Goal: Information Seeking & Learning: Check status

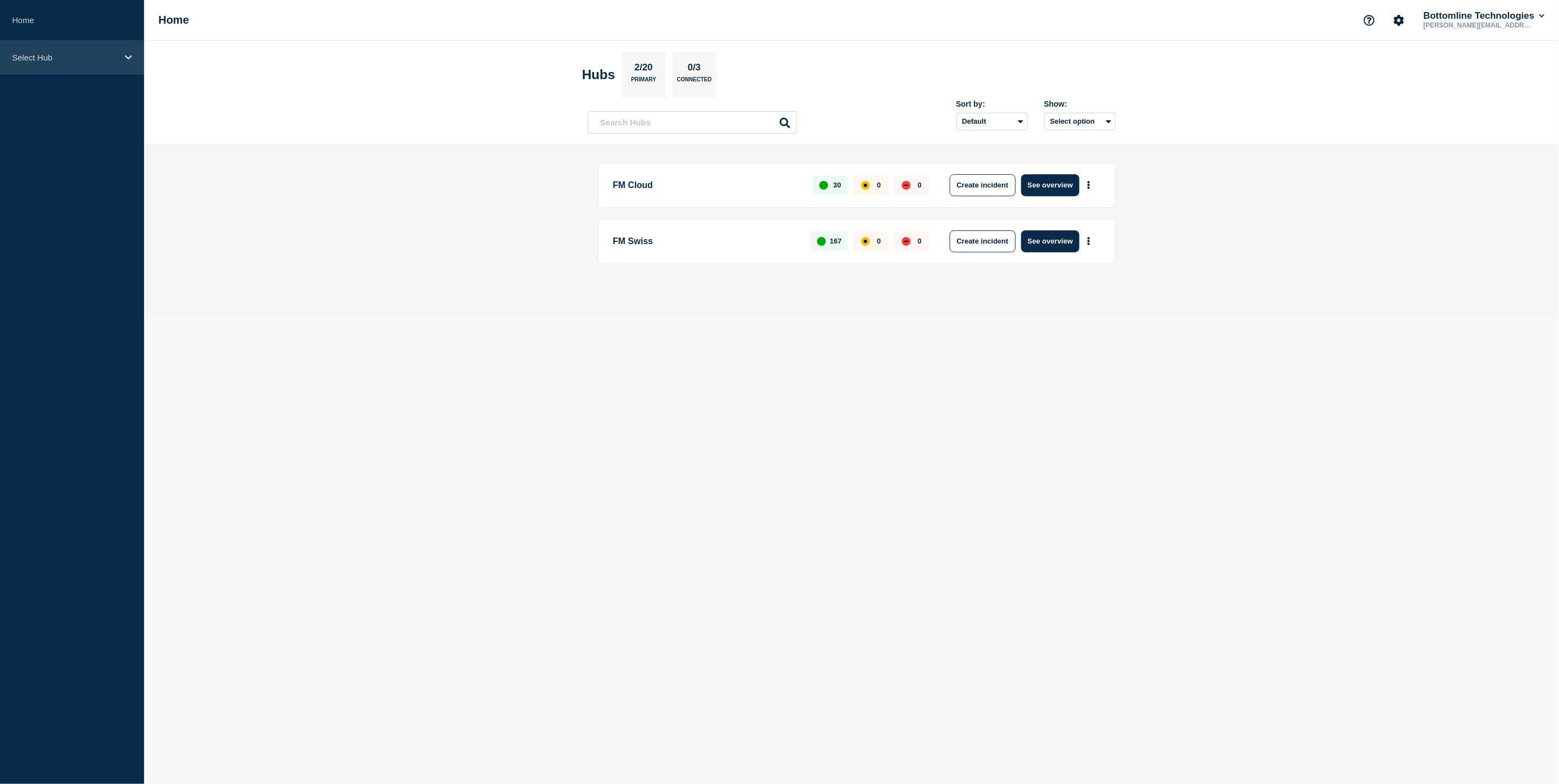
click at [55, 53] on p "Select Hub" at bounding box center [64, 57] width 106 height 9
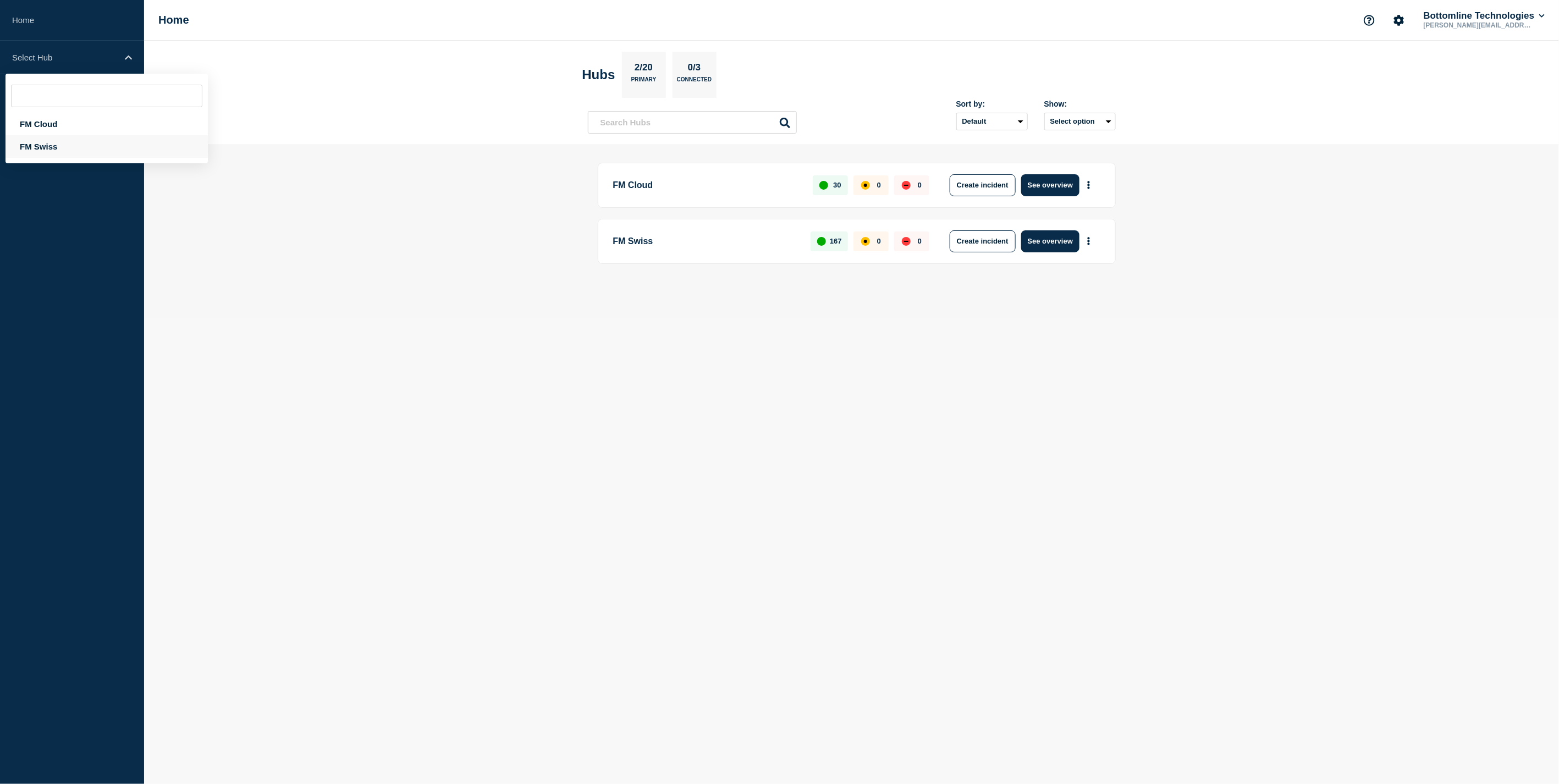
click at [56, 147] on div "FM Swiss" at bounding box center [107, 146] width 202 height 23
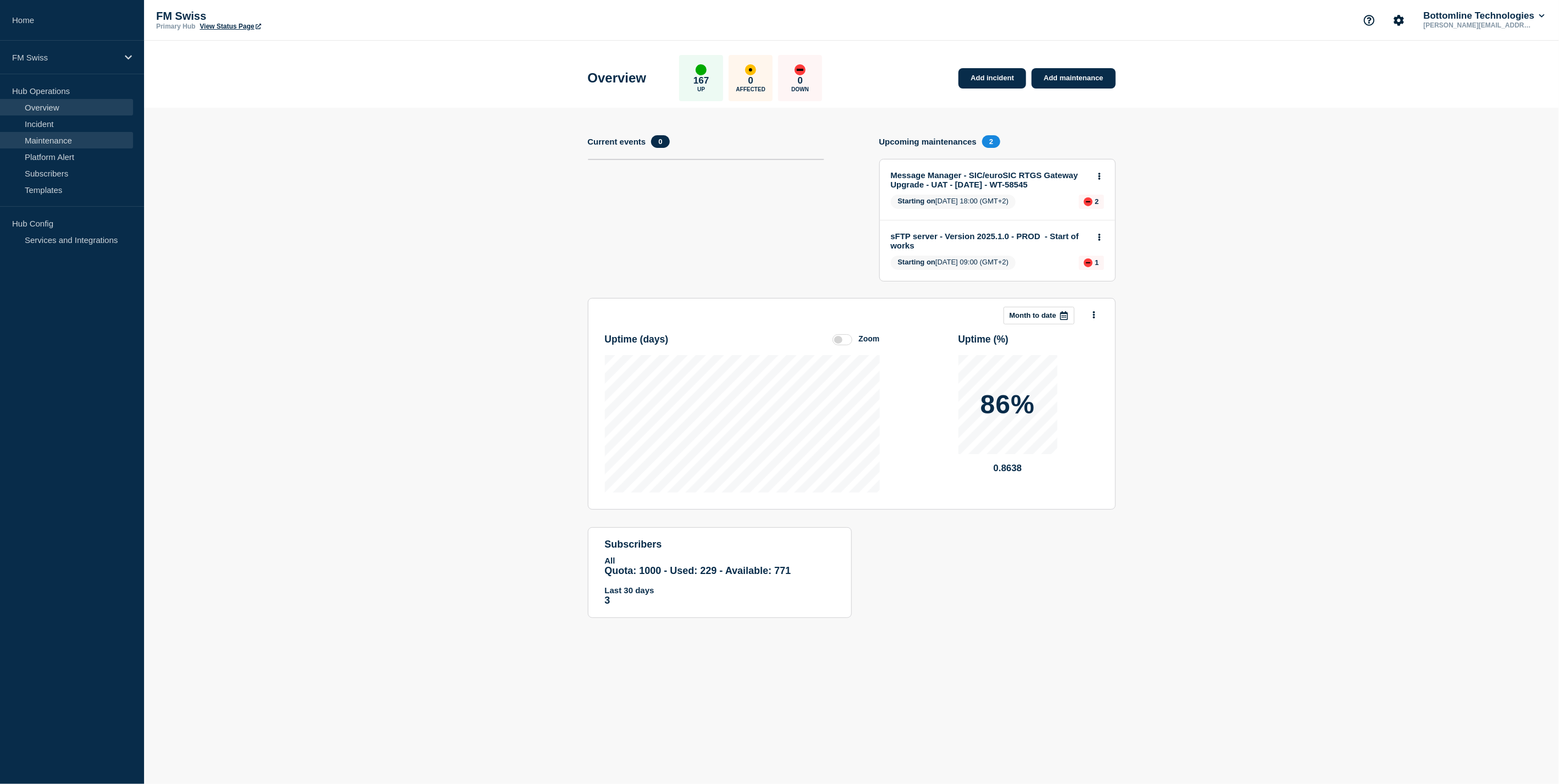
click at [46, 136] on link "Maintenance" at bounding box center [67, 139] width 133 height 16
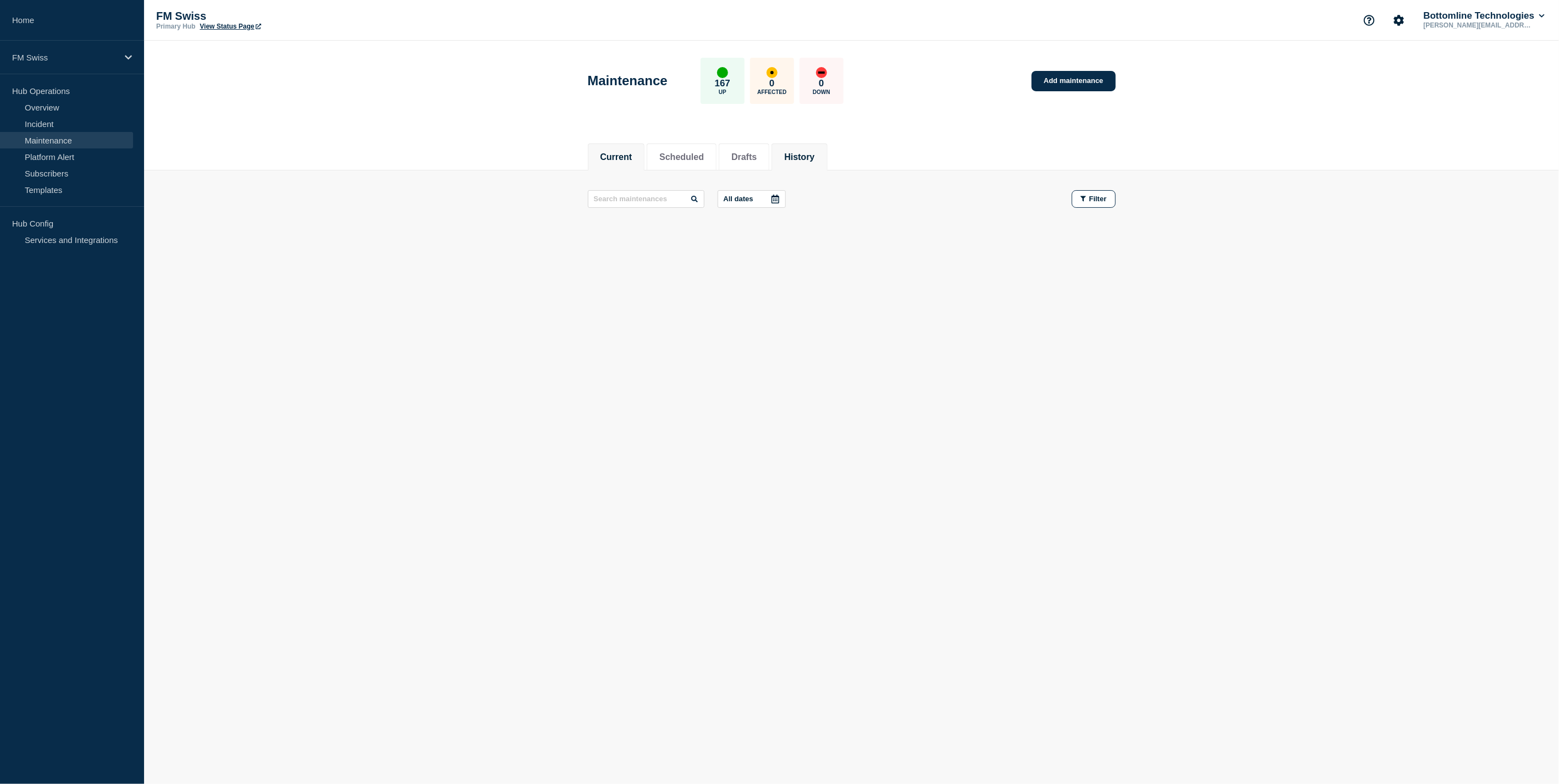
click at [814, 160] on button "History" at bounding box center [799, 157] width 31 height 10
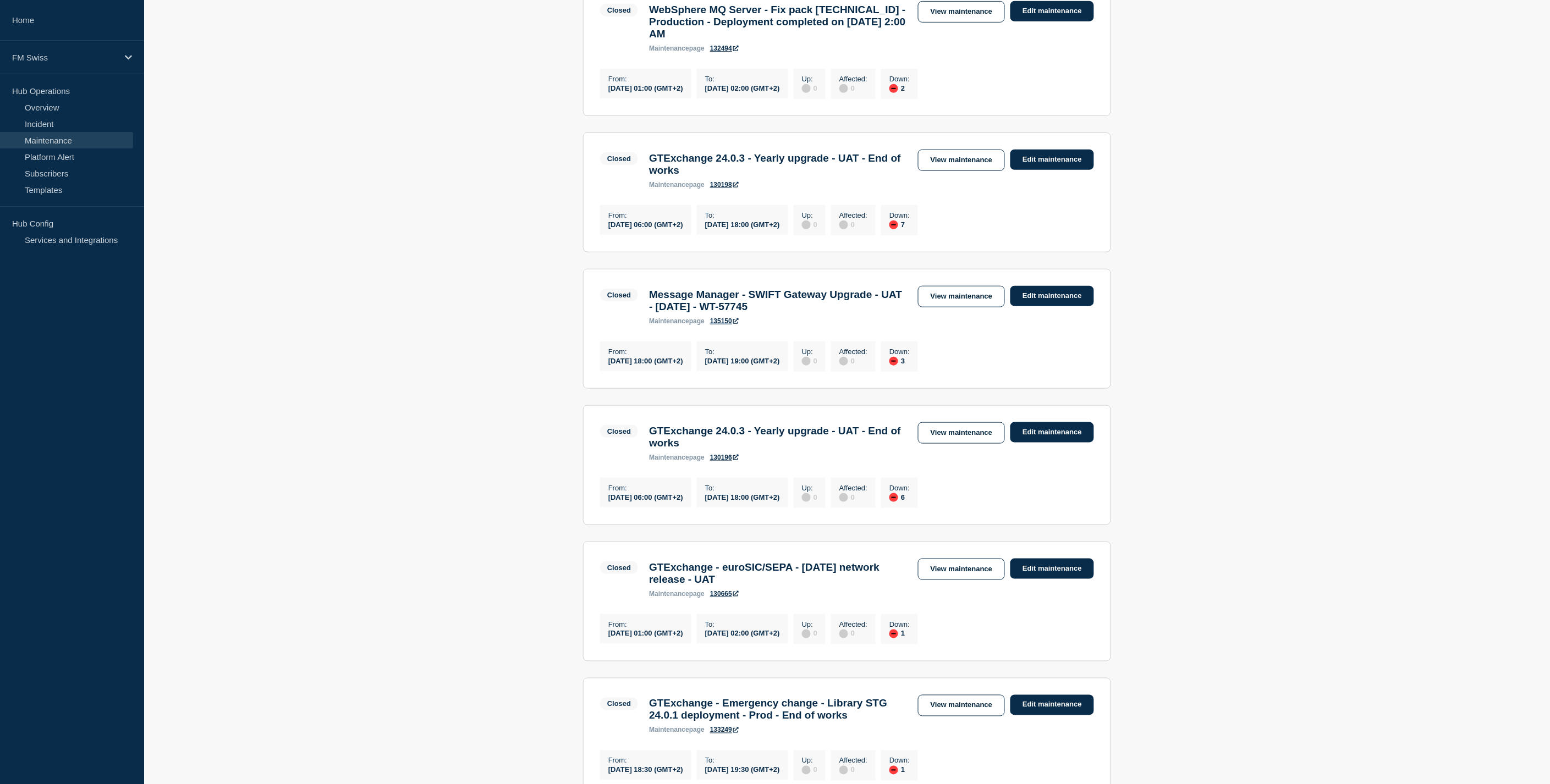
scroll to position [244, 0]
click at [970, 307] on link "View maintenance" at bounding box center [961, 295] width 87 height 21
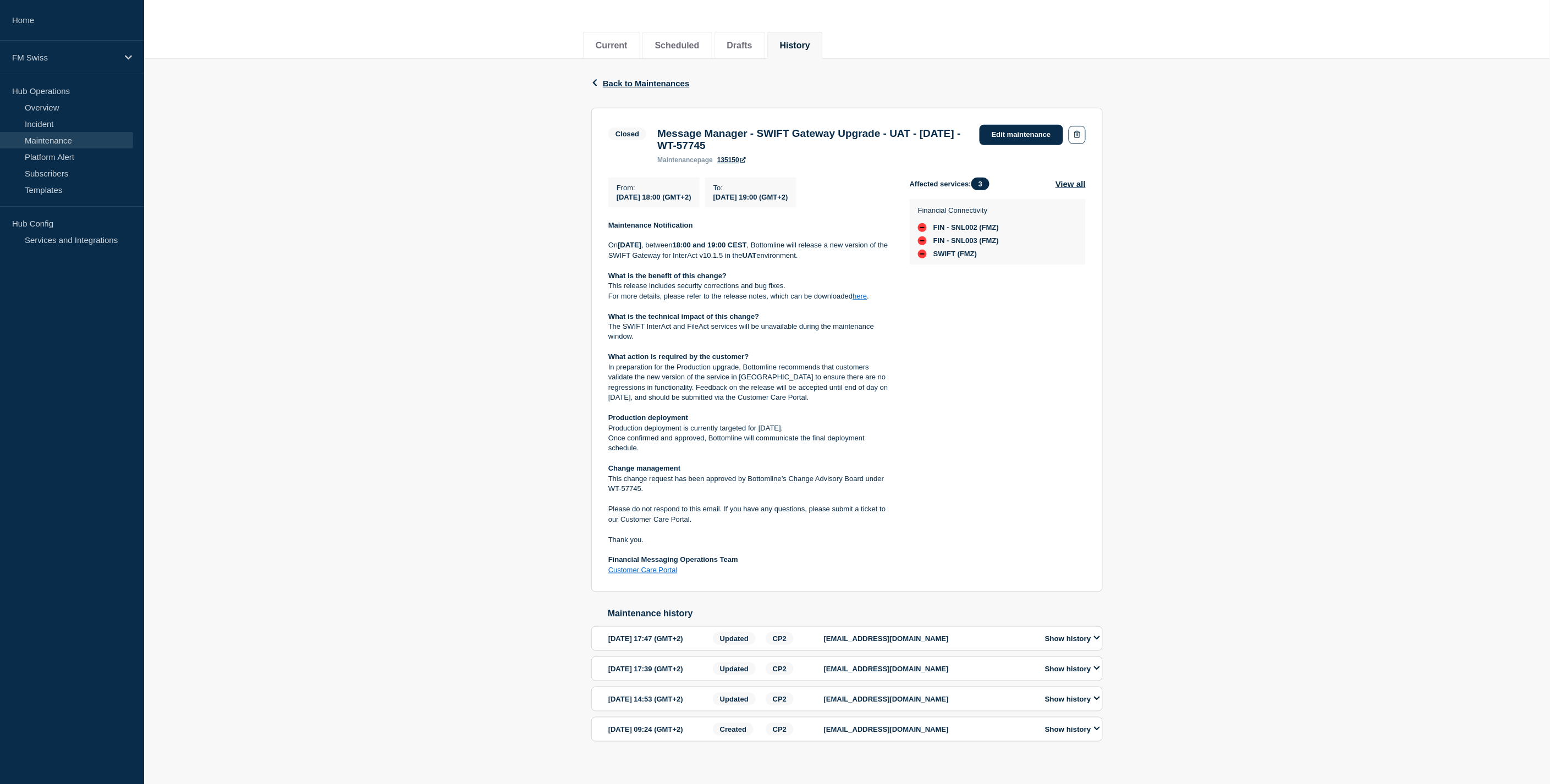
scroll to position [122, 0]
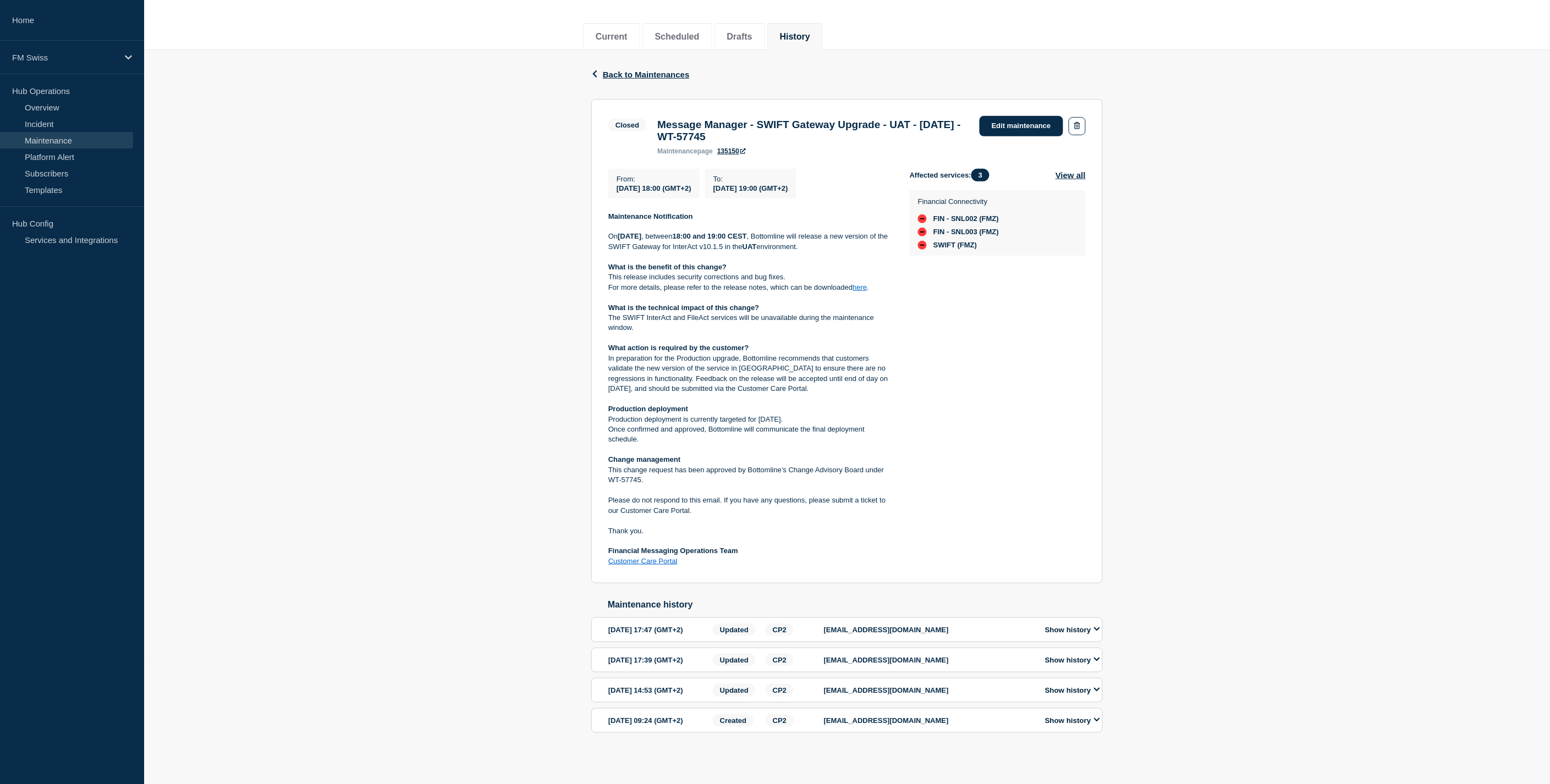
click at [864, 291] on link "here" at bounding box center [860, 287] width 14 height 9
